Goal: Information Seeking & Learning: Learn about a topic

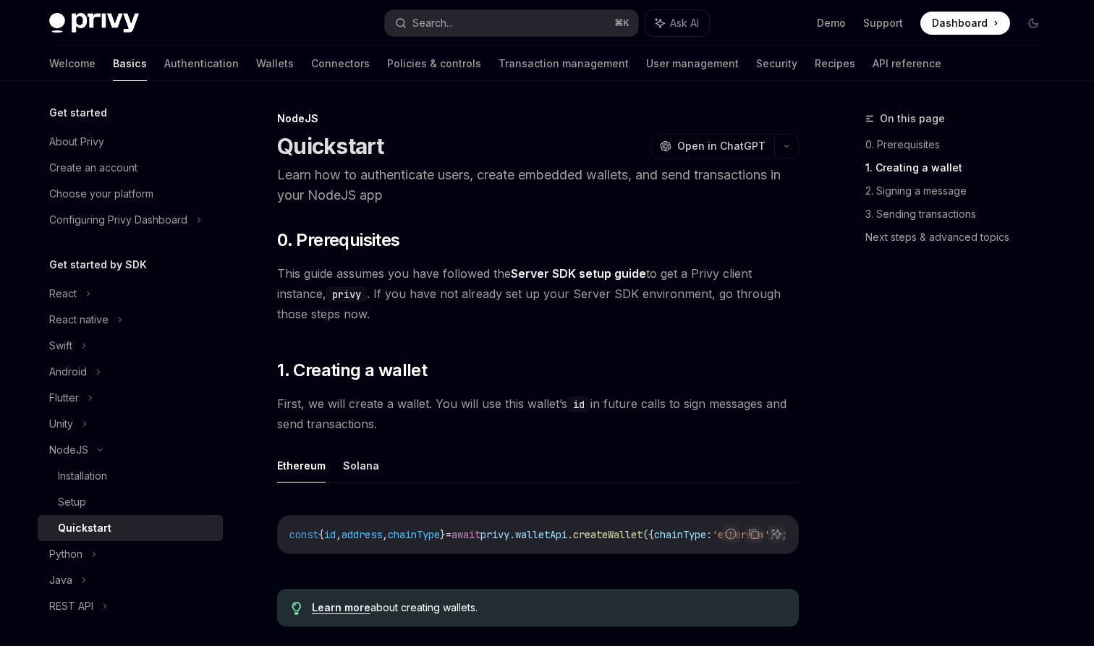
scroll to position [335, 0]
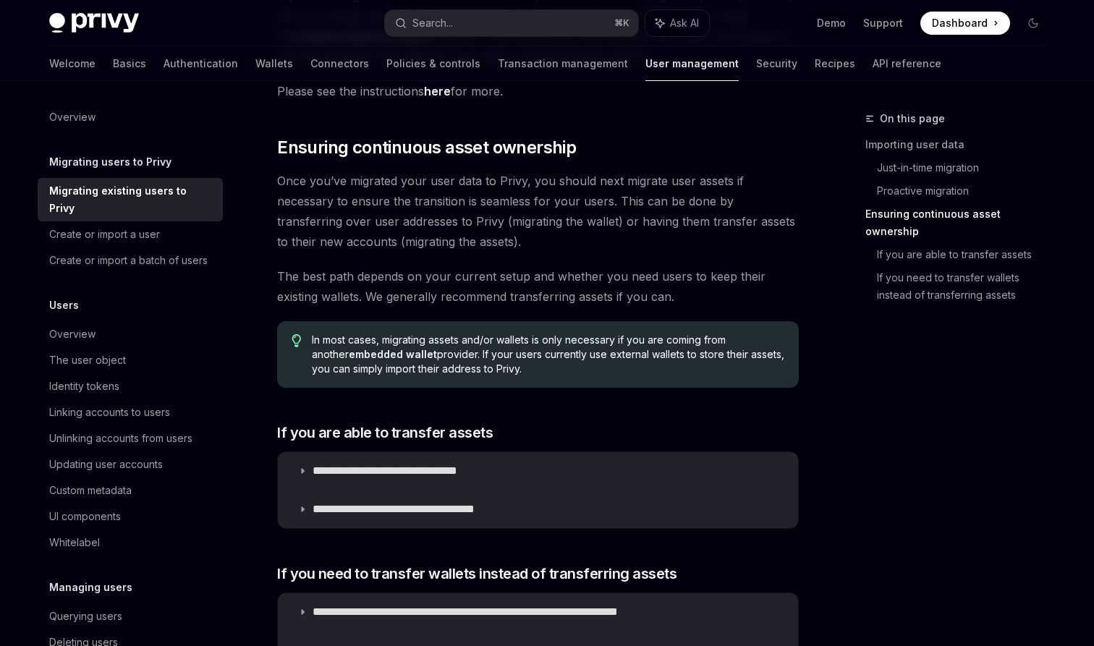
scroll to position [1479, 0]
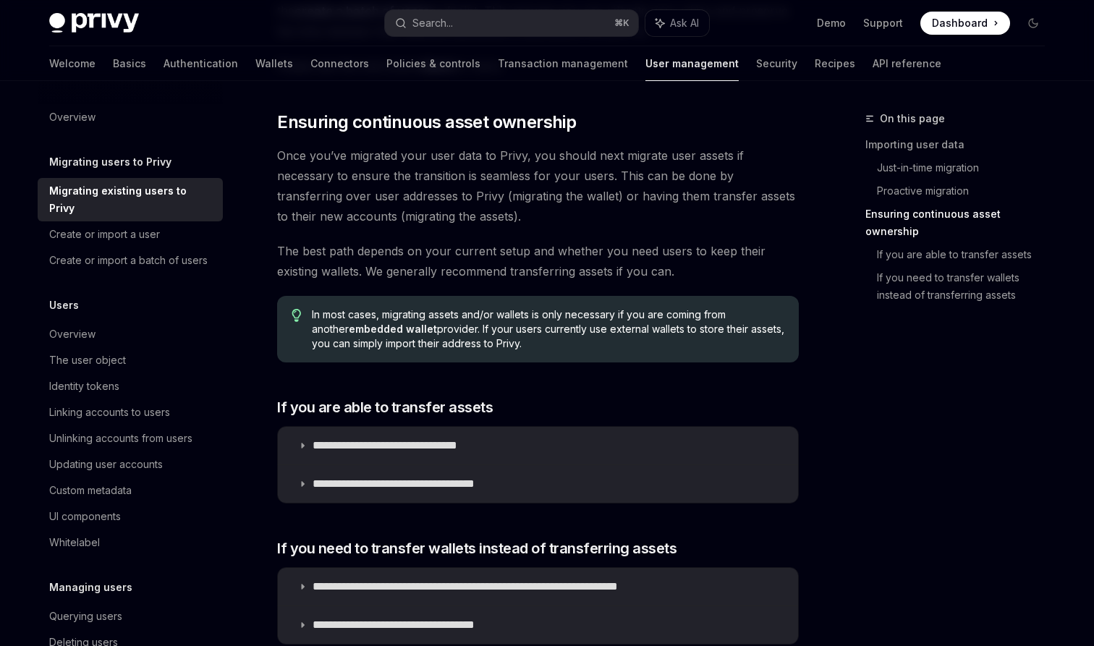
click at [182, 61] on div "Welcome Basics Authentication Wallets Connectors Policies & controls Transactio…" at bounding box center [495, 63] width 892 height 35
click at [255, 64] on link "Wallets" at bounding box center [274, 63] width 38 height 35
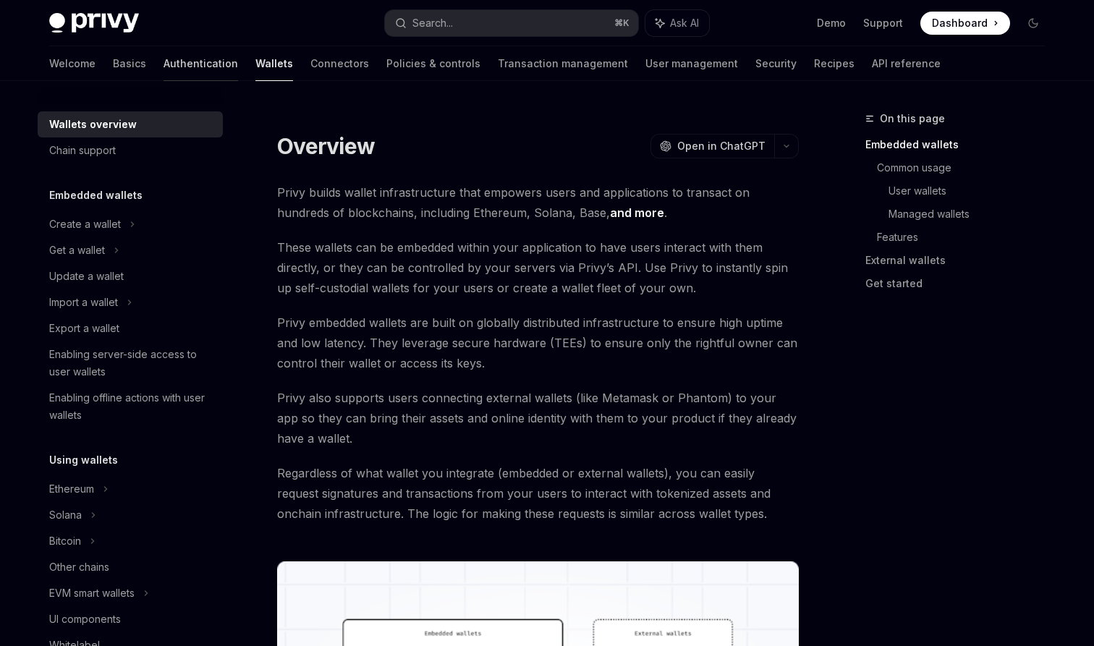
click at [163, 66] on link "Authentication" at bounding box center [200, 63] width 74 height 35
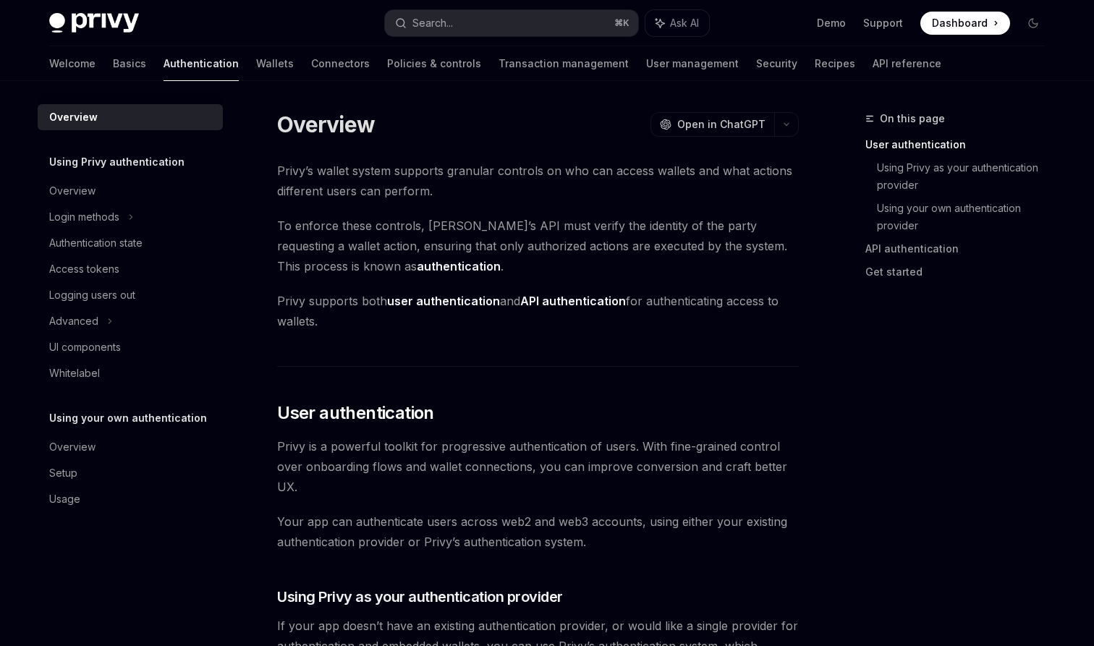
click at [424, 307] on strong "user authentication" at bounding box center [443, 301] width 113 height 14
click at [256, 64] on link "Wallets" at bounding box center [275, 63] width 38 height 35
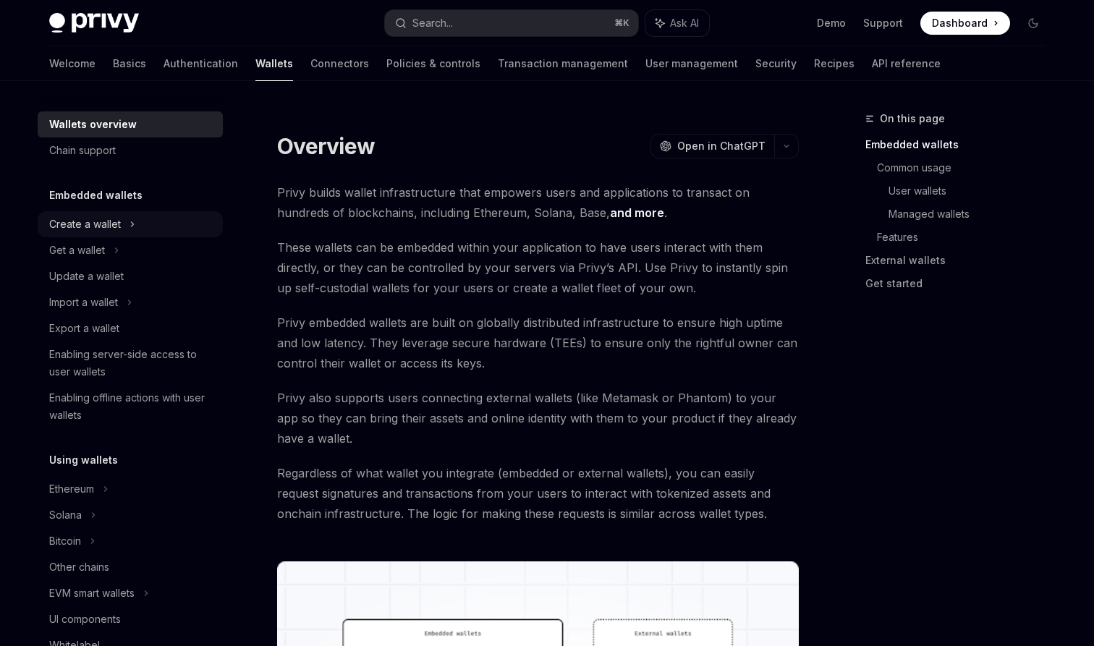
click at [103, 228] on div "Create a wallet" at bounding box center [85, 224] width 72 height 17
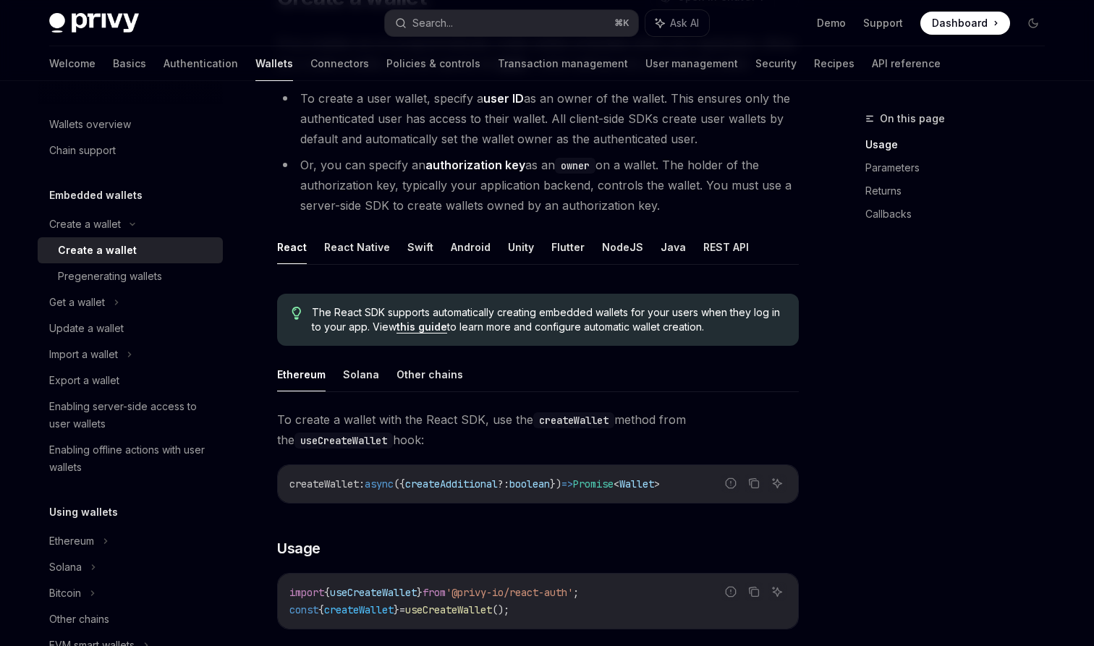
scroll to position [169, 0]
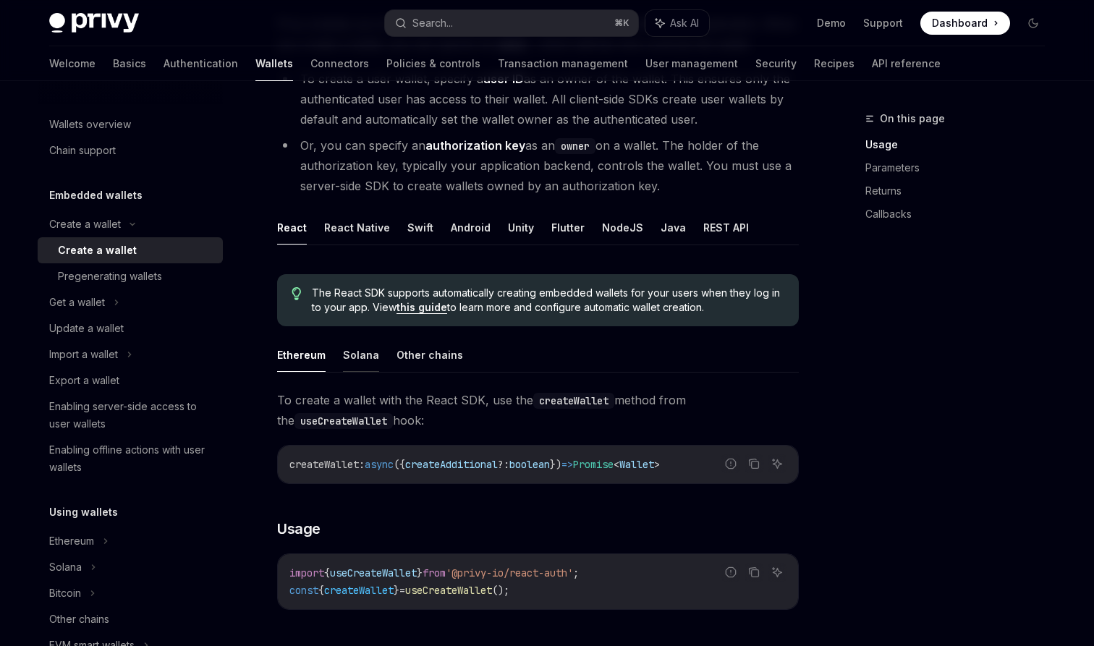
click at [366, 341] on button "Solana" at bounding box center [361, 355] width 36 height 34
click at [402, 360] on button "Other chains" at bounding box center [429, 355] width 67 height 34
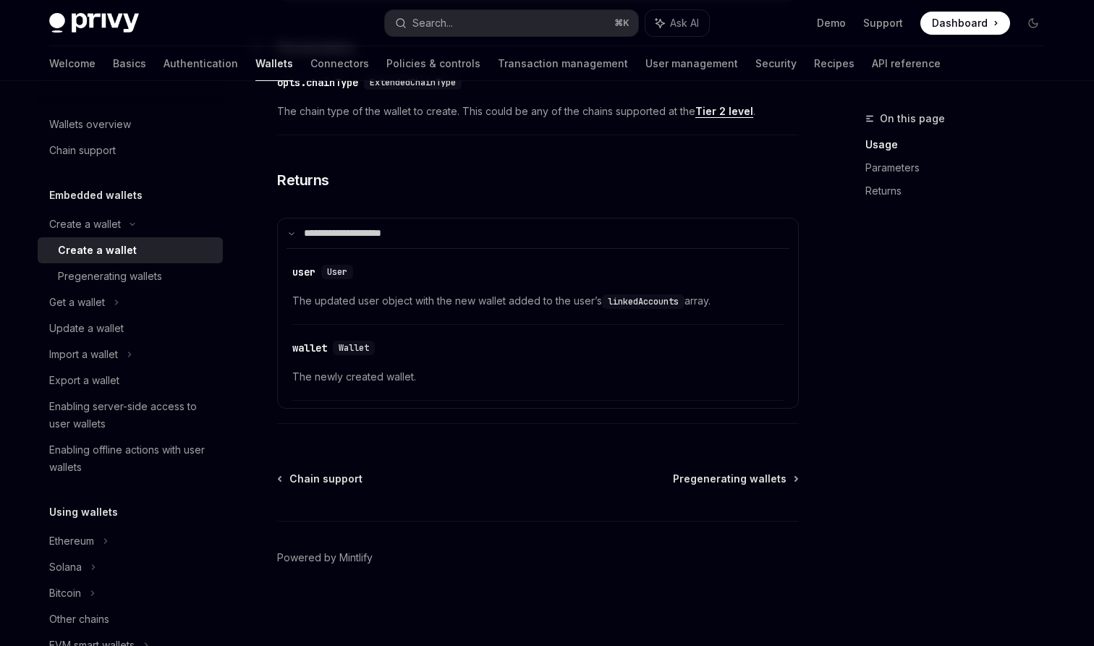
scroll to position [842, 0]
click at [168, 287] on link "Pregenerating wallets" at bounding box center [130, 276] width 185 height 26
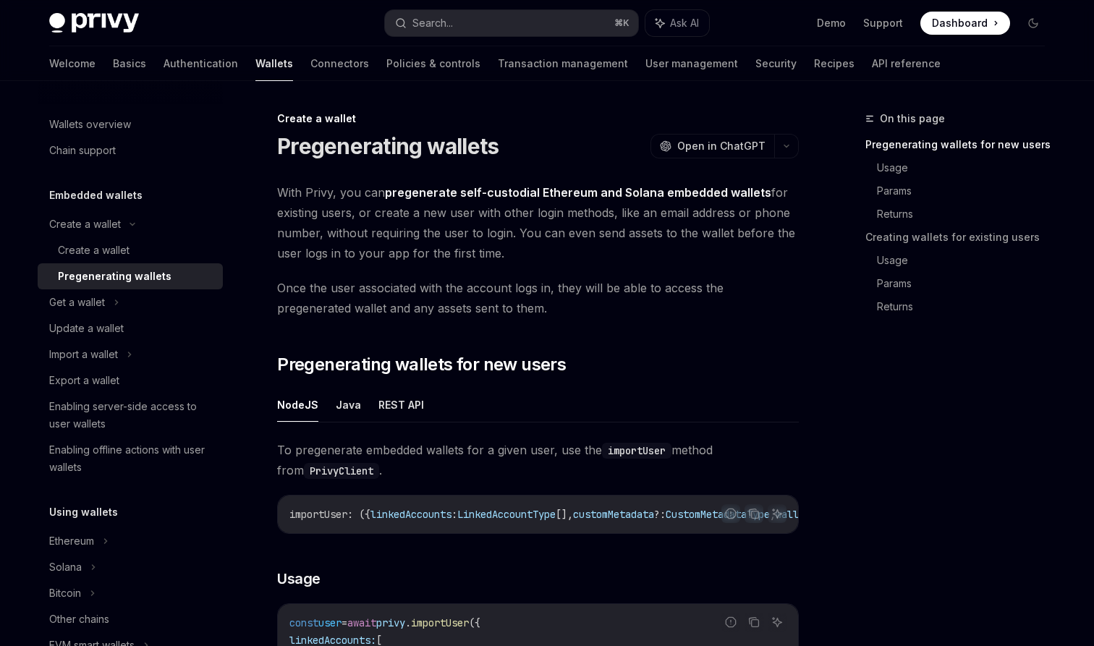
drag, startPoint x: 511, startPoint y: 253, endPoint x: 517, endPoint y: 235, distance: 19.2
click at [517, 235] on span "With Privy, you can pregenerate self-custodial Ethereum and Solana embedded wal…" at bounding box center [537, 222] width 521 height 81
click at [525, 247] on span "With Privy, you can pregenerate self-custodial Ethereum and Solana embedded wal…" at bounding box center [537, 222] width 521 height 81
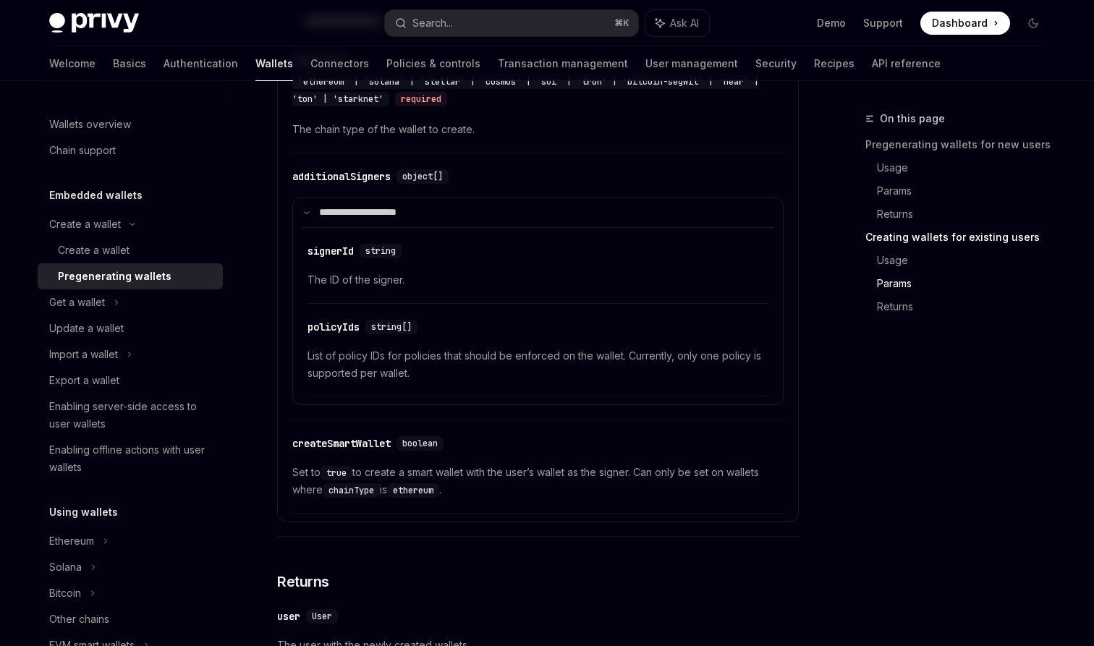
scroll to position [2438, 0]
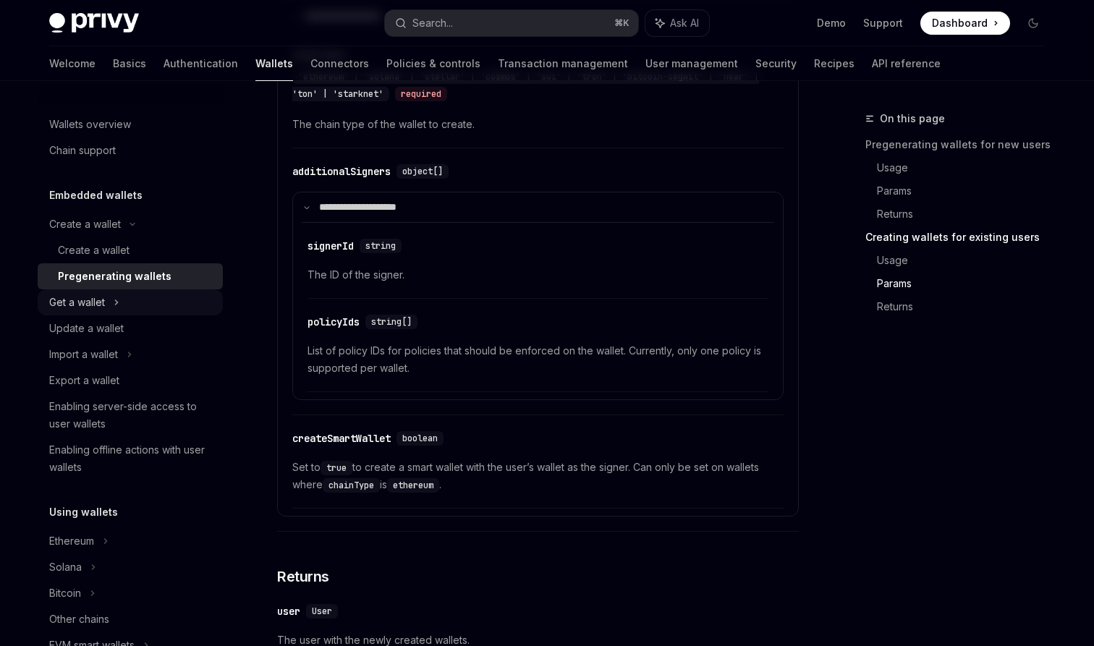
click at [167, 302] on div "Get a wallet" at bounding box center [130, 302] width 185 height 26
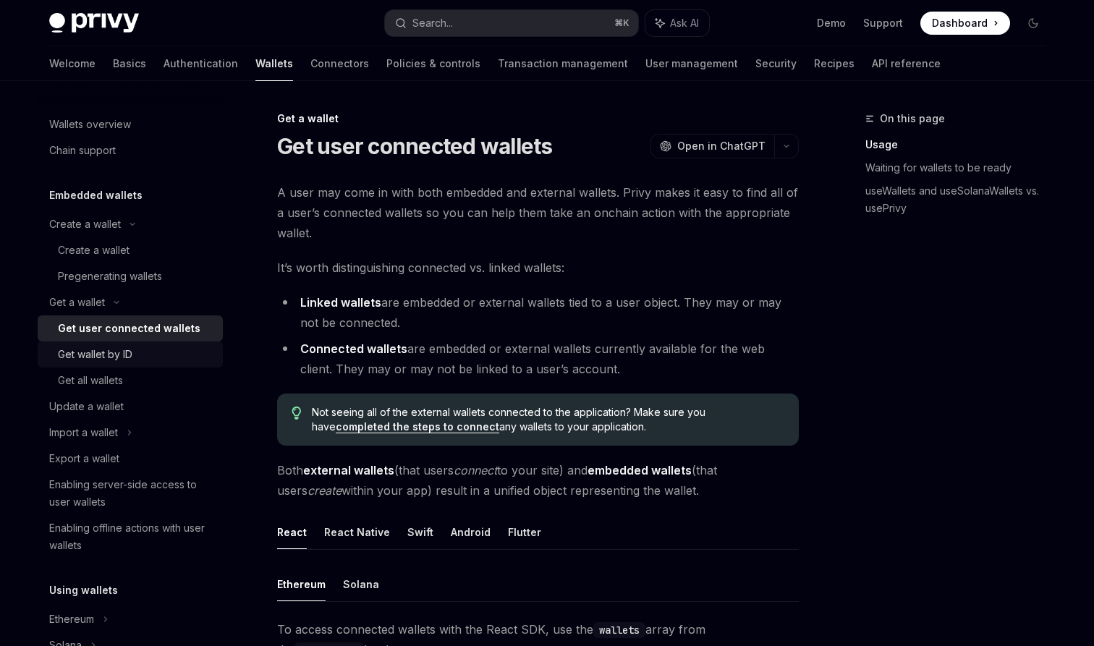
click at [153, 349] on div "Get wallet by ID" at bounding box center [136, 354] width 156 height 17
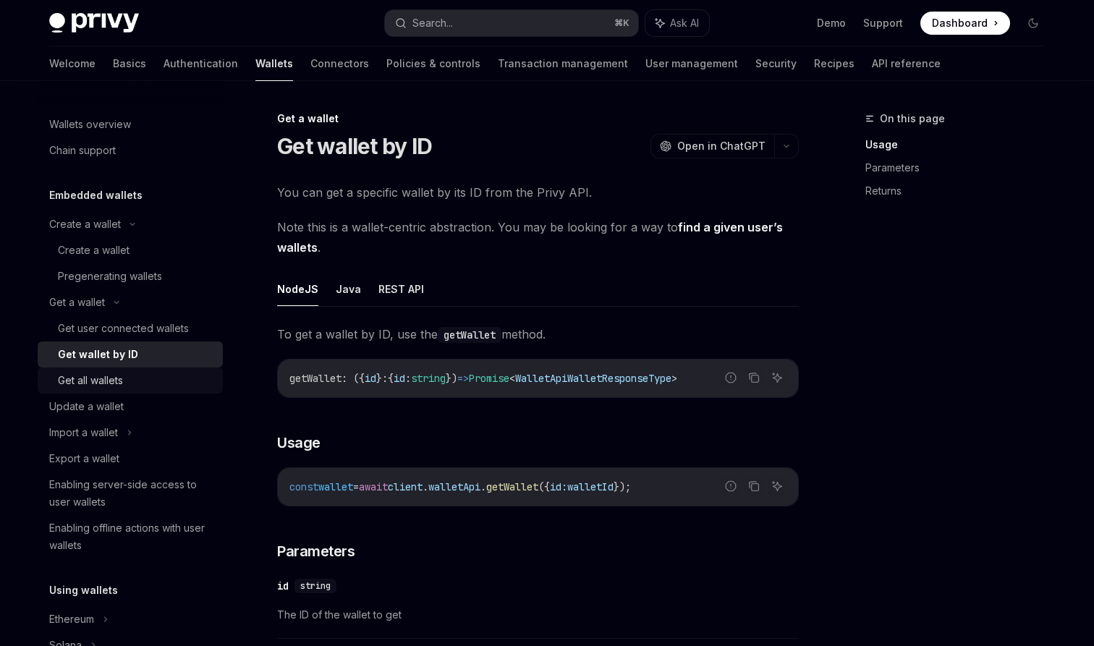
click at [147, 369] on link "Get all wallets" at bounding box center [130, 380] width 185 height 26
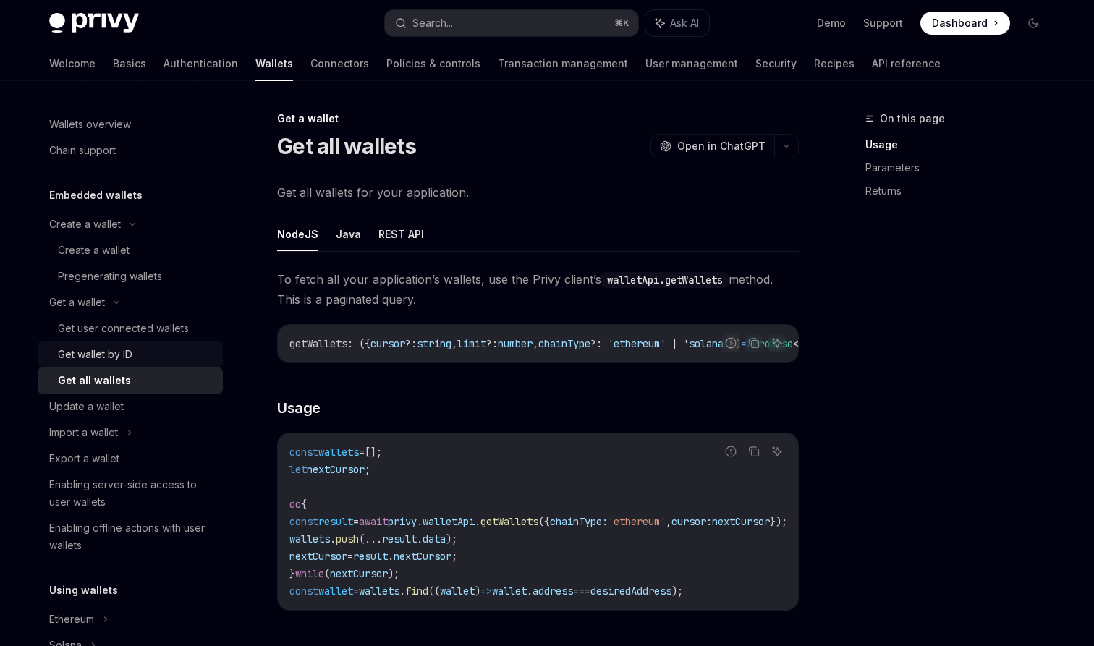
click at [142, 359] on div "Get wallet by ID" at bounding box center [136, 354] width 156 height 17
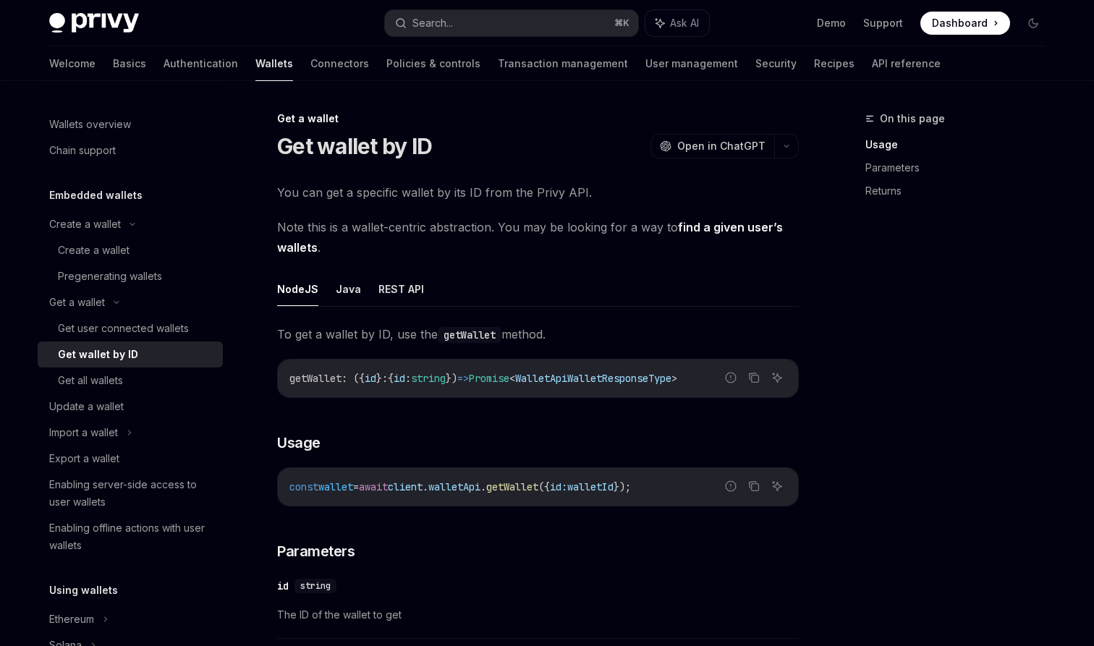
click at [689, 231] on link "find a given user’s wallets" at bounding box center [530, 237] width 506 height 35
type textarea "*"
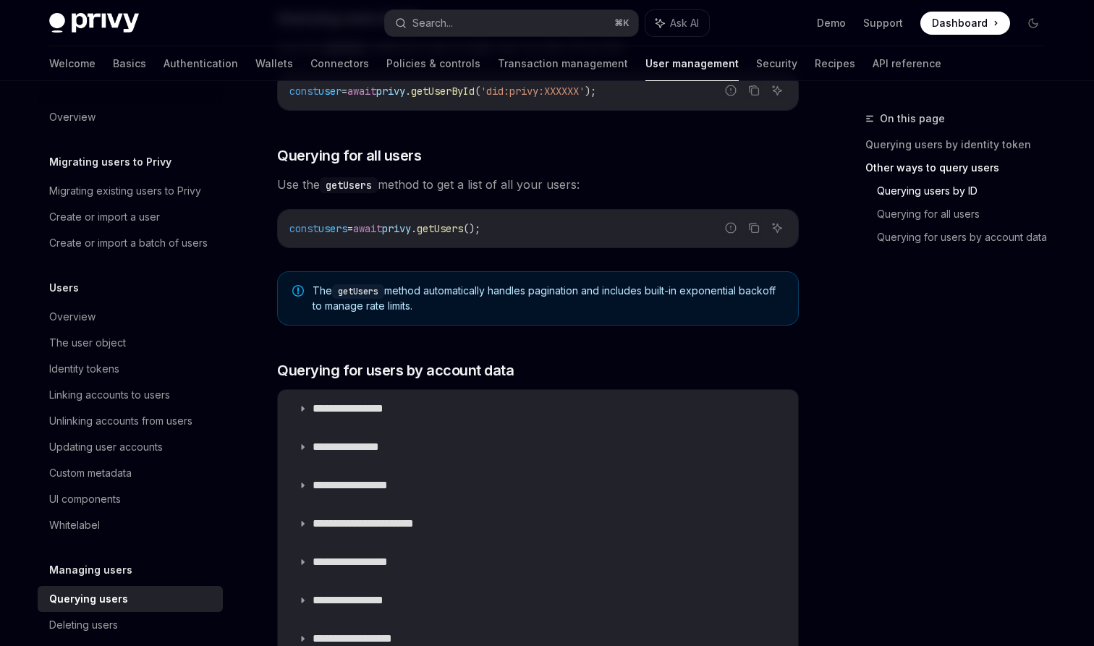
scroll to position [652, 0]
